Goal: Find specific page/section: Find specific page/section

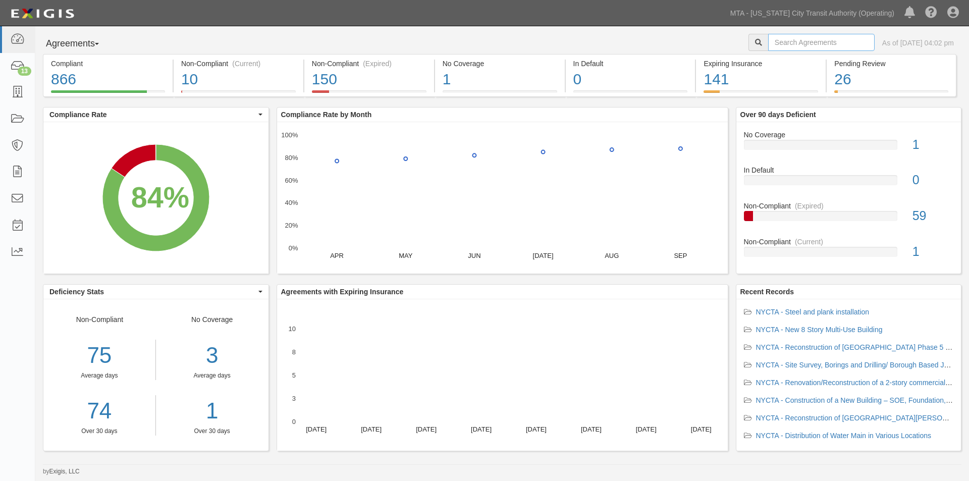
drag, startPoint x: 820, startPoint y: 44, endPoint x: 815, endPoint y: 44, distance: 5.1
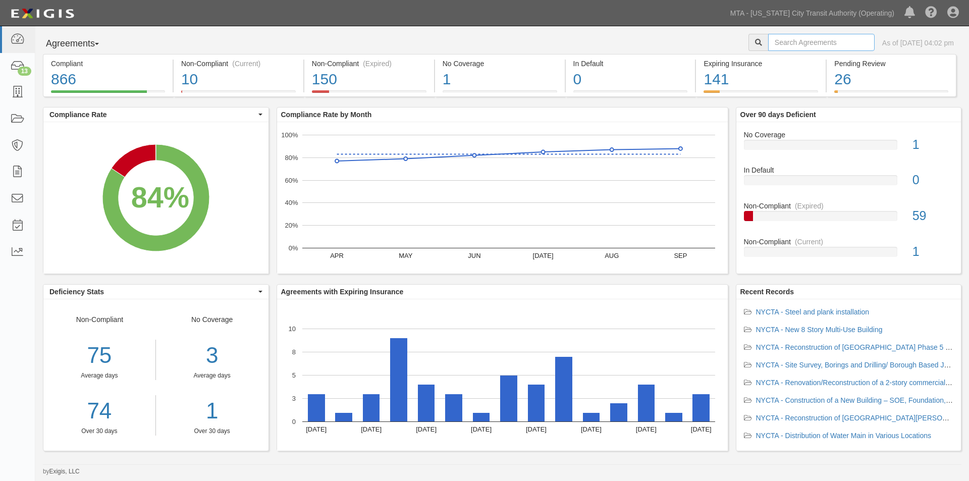
click at [820, 44] on input "text" at bounding box center [821, 42] width 106 height 17
type input "ins1549"
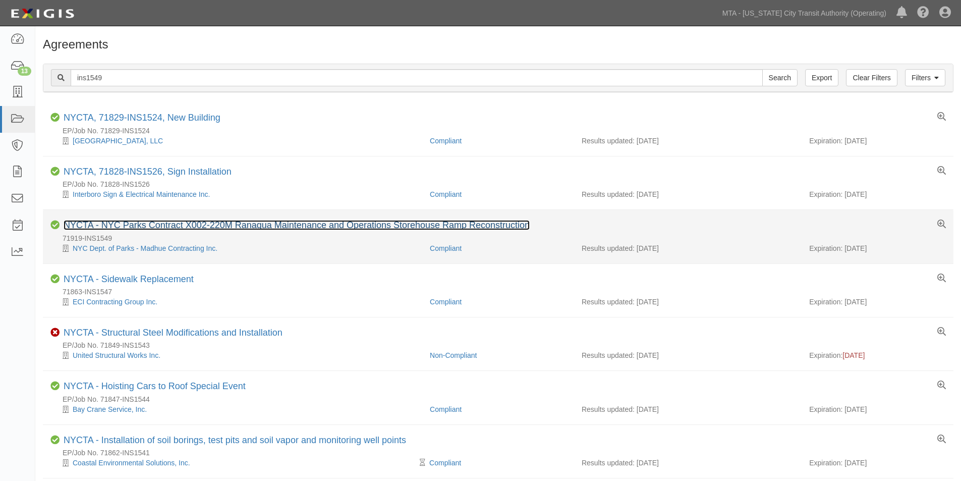
click at [190, 229] on link "NYCTA - NYC Parks Contract X002-220M Ranaqua Maintenance and Operations Storeho…" at bounding box center [297, 225] width 466 height 10
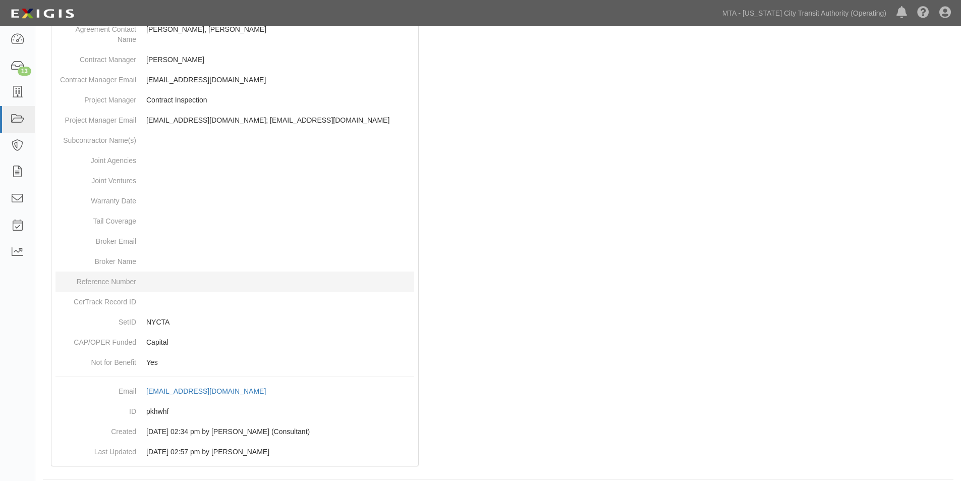
drag, startPoint x: 140, startPoint y: 311, endPoint x: 116, endPoint y: 280, distance: 38.8
click at [115, 278] on dd at bounding box center [234, 281] width 359 height 20
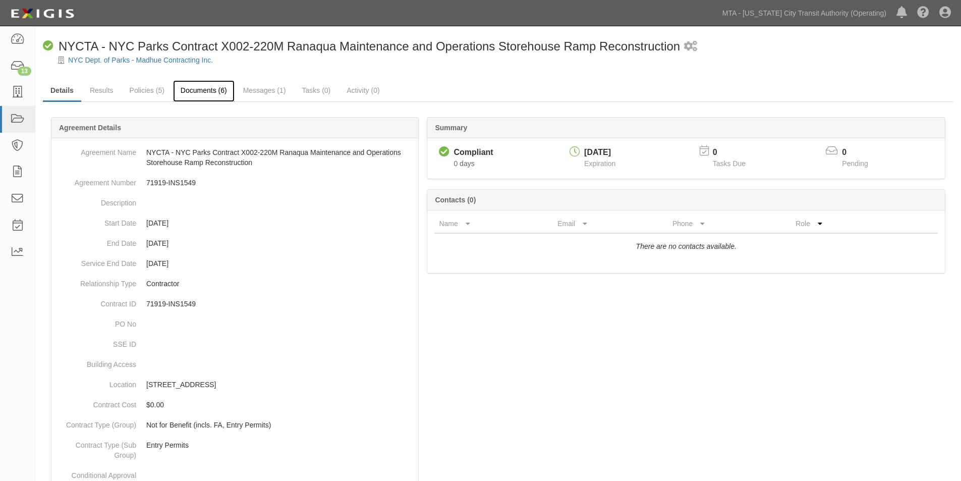
click at [196, 96] on link "Documents (6)" at bounding box center [204, 91] width 62 height 22
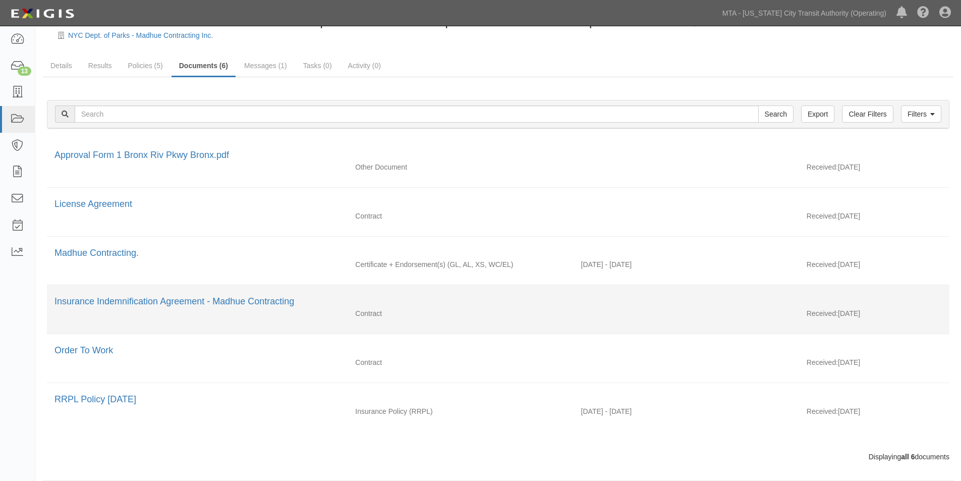
scroll to position [36, 0]
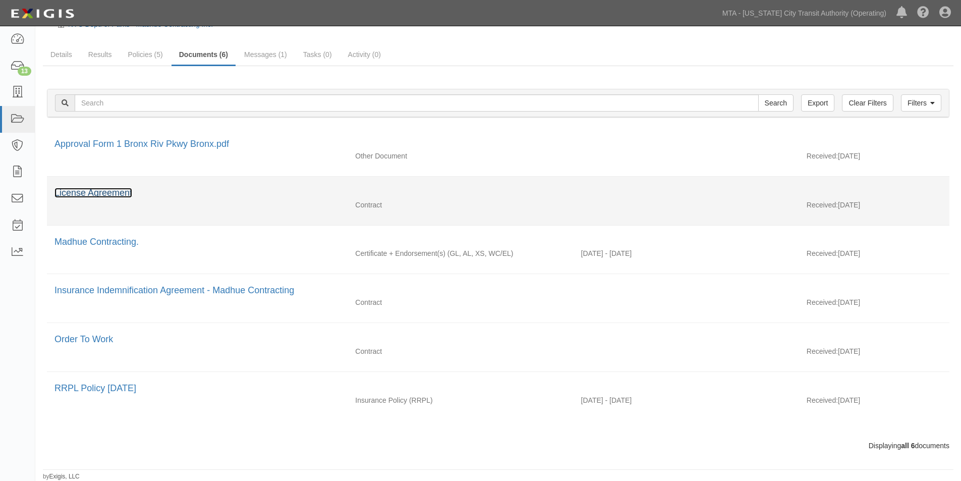
click at [107, 190] on link "License Agreement" at bounding box center [93, 193] width 78 height 10
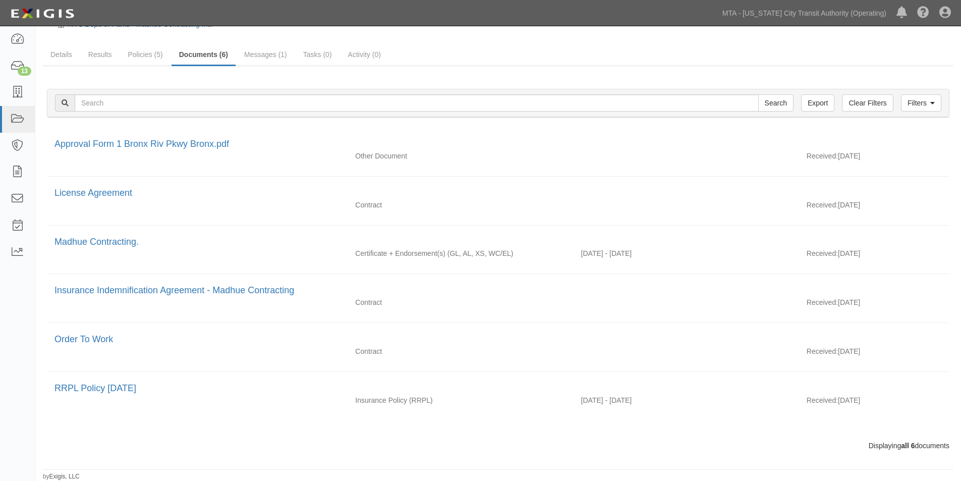
click at [276, 69] on div "Filters Clear Filters Export Search Filters Document Type Unassigned Binders Ca…" at bounding box center [498, 266] width 911 height 400
click at [276, 65] on link "Messages (1)" at bounding box center [266, 55] width 58 height 22
click at [271, 57] on link "Messages (1)" at bounding box center [266, 55] width 58 height 22
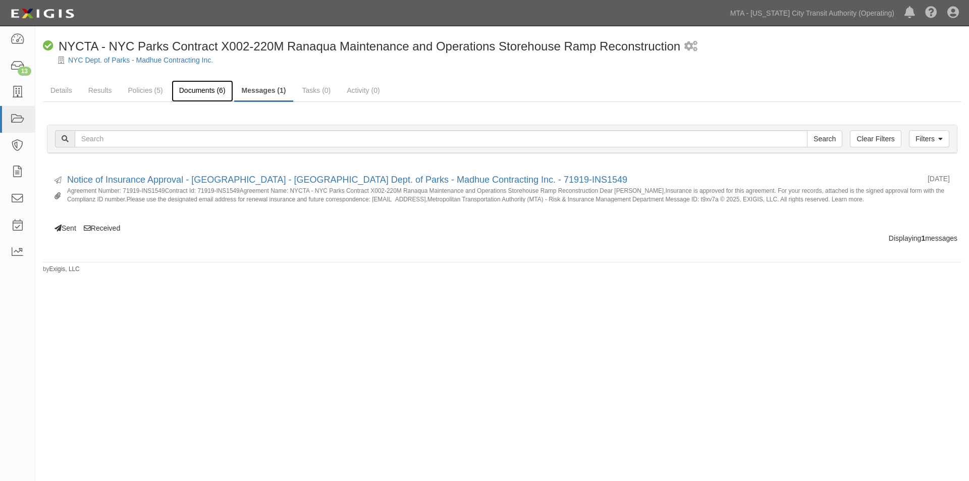
click at [212, 90] on link "Documents (6)" at bounding box center [203, 91] width 62 height 22
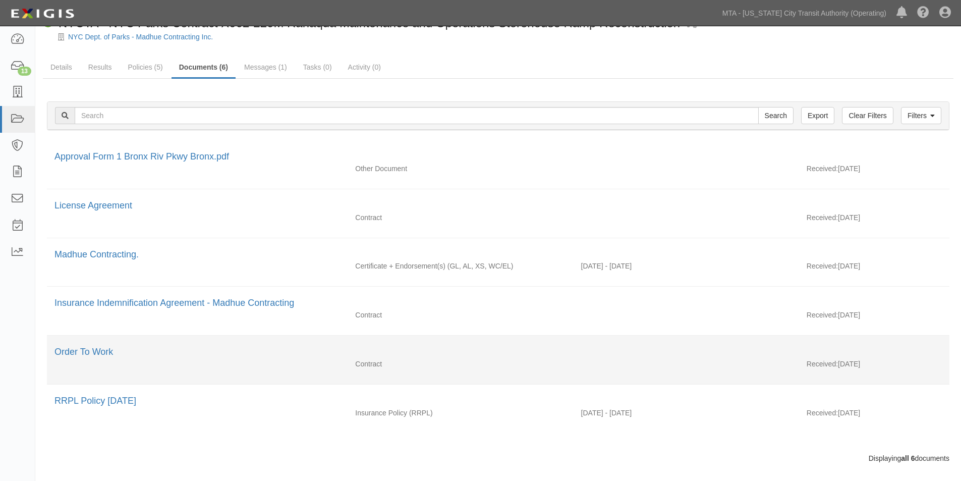
scroll to position [36, 0]
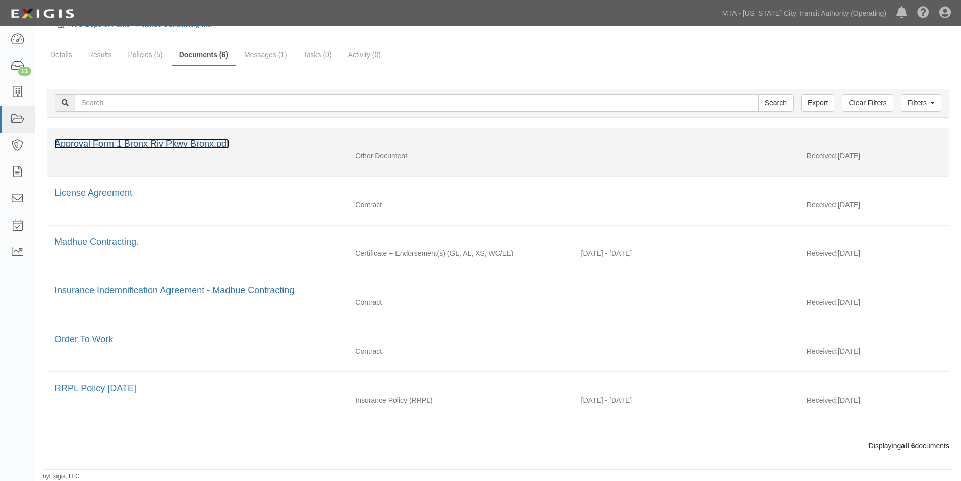
click at [92, 139] on link "Approval Form 1 Bronx Riv Pkwy Bronx.pdf" at bounding box center [141, 144] width 175 height 10
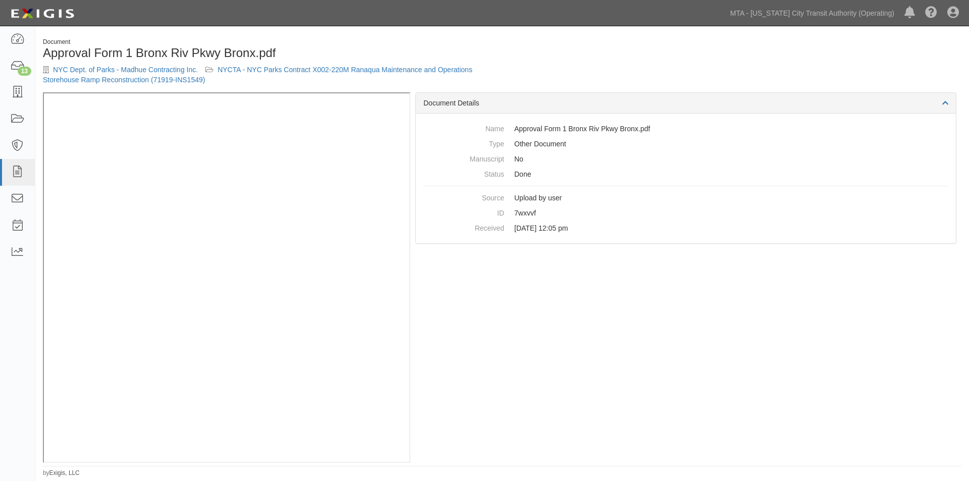
click at [541, 277] on div "Document Details Name Approval Form 1 Bronx Riv Pkwy [GEOGRAPHIC_DATA]pdf Type …" at bounding box center [685, 277] width 551 height 370
